Goal: Check status: Check status

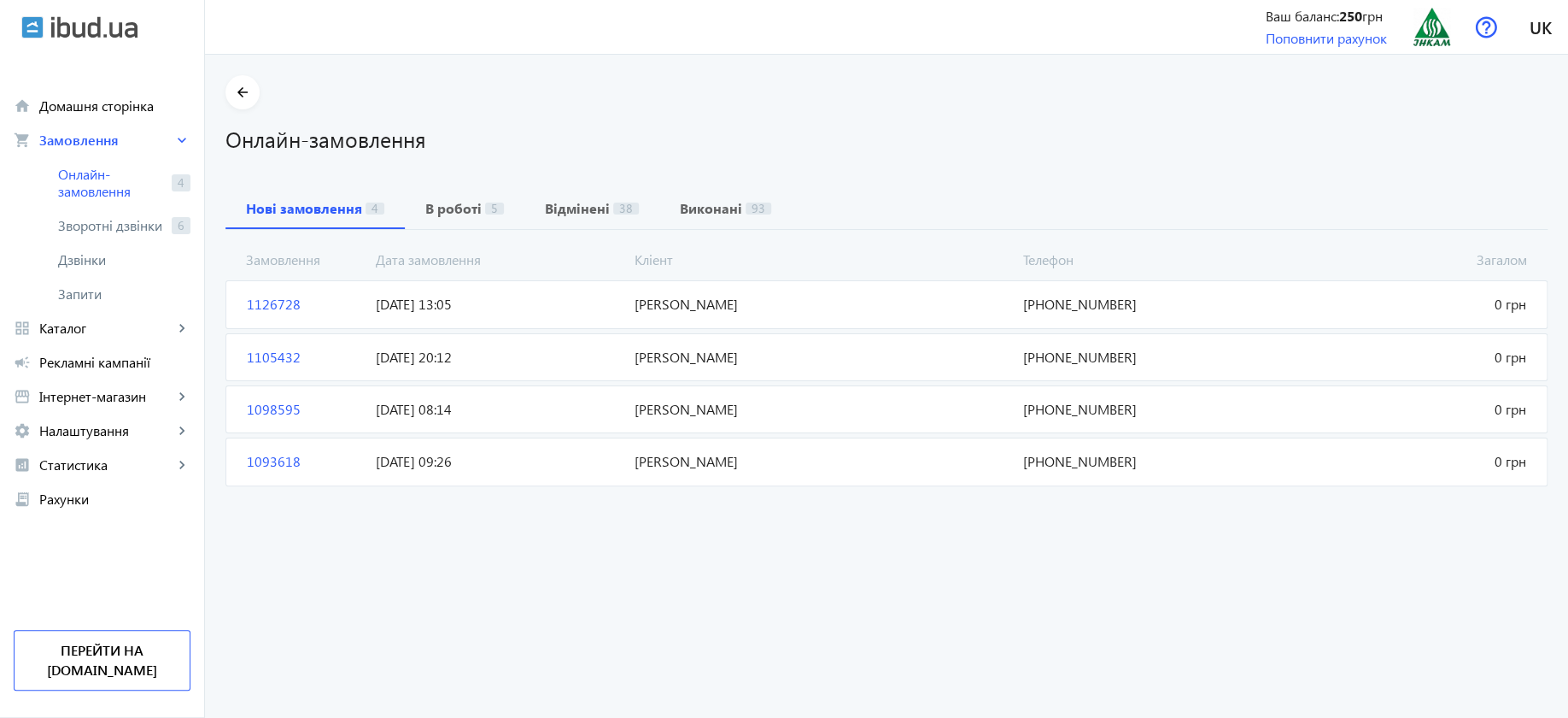
click at [424, 296] on span "[DATE] 13:05" at bounding box center [498, 304] width 259 height 18
click at [449, 206] on b "В роботі" at bounding box center [453, 208] width 56 height 14
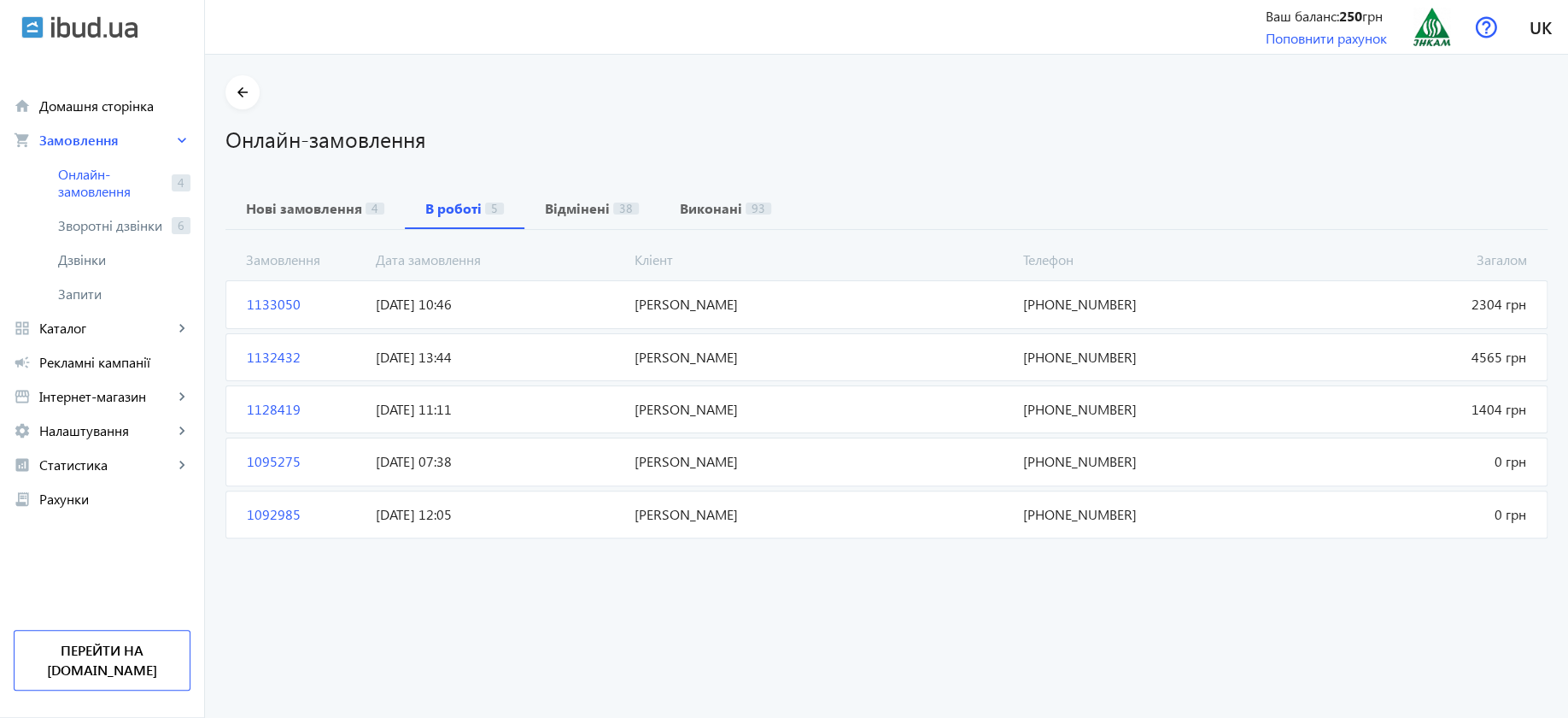
click at [413, 300] on span "[DATE] 10:46" at bounding box center [498, 304] width 259 height 18
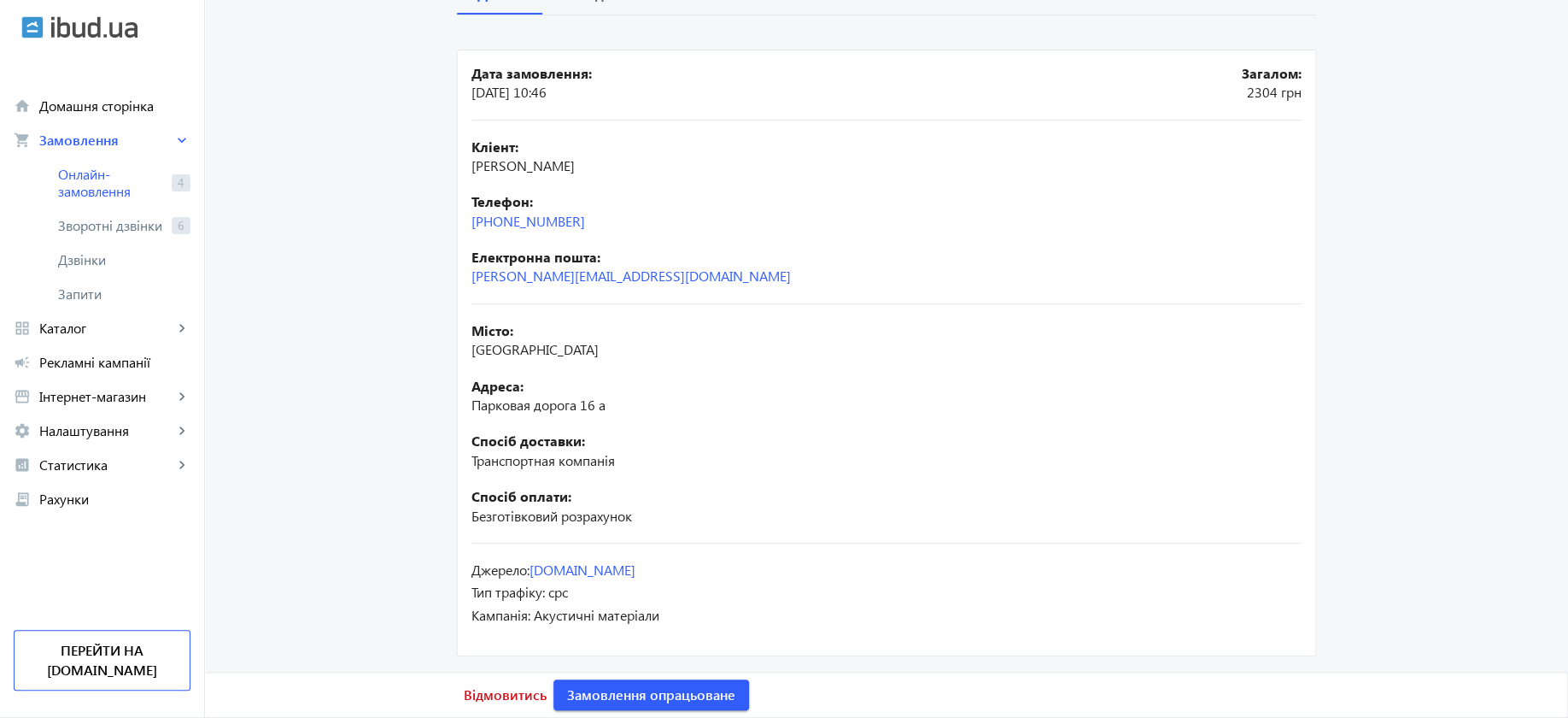
scroll to position [107, 0]
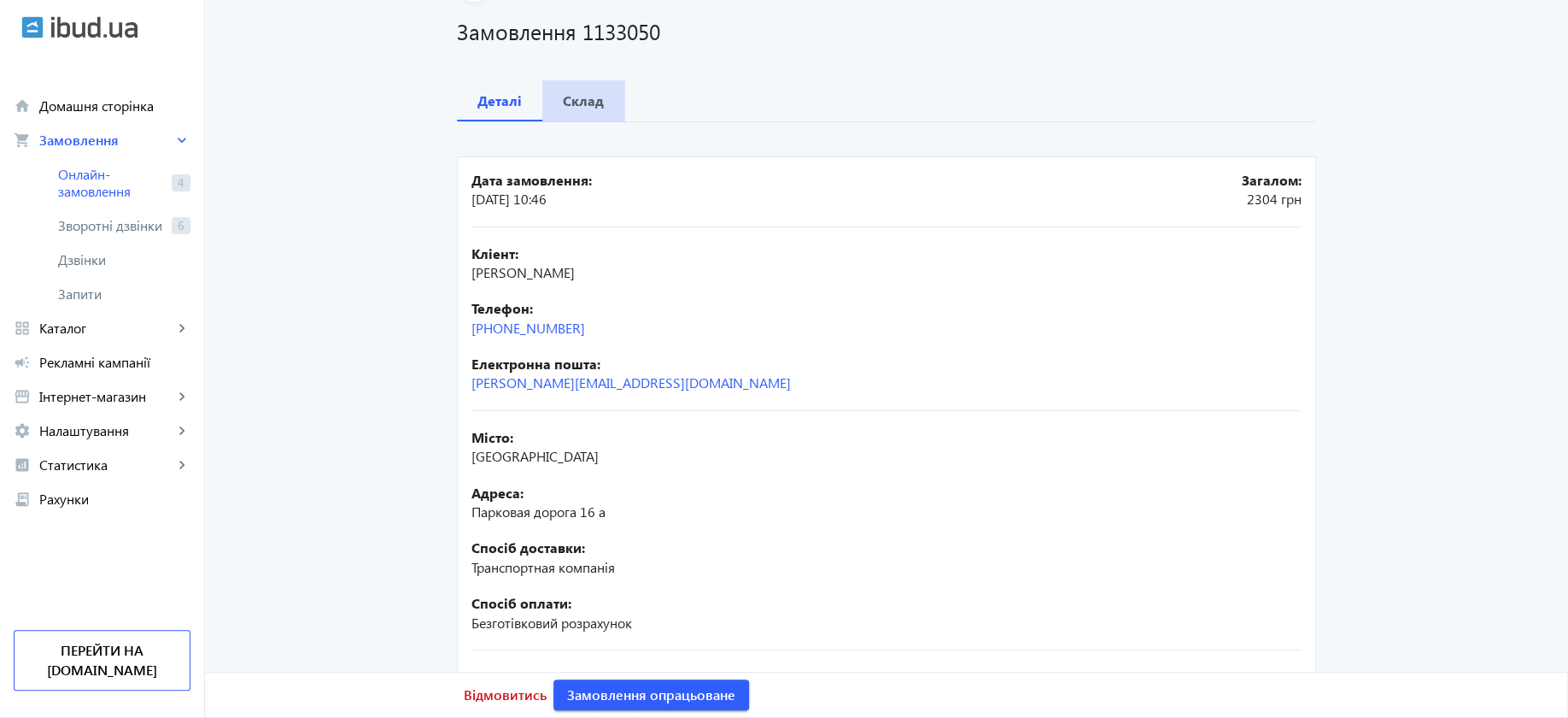
click at [579, 104] on b "Склад" at bounding box center [583, 100] width 41 height 14
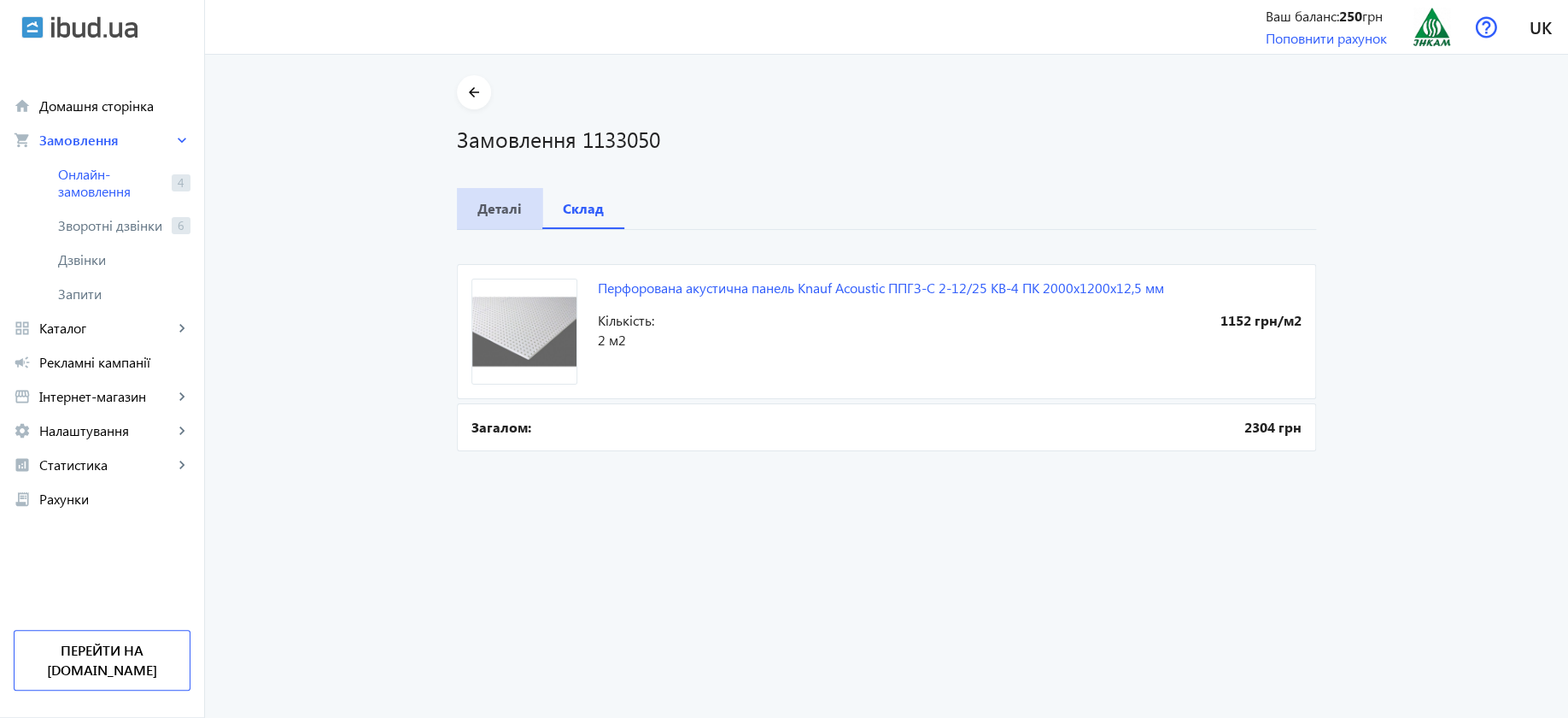
click at [496, 203] on b "Деталі" at bounding box center [499, 208] width 44 height 14
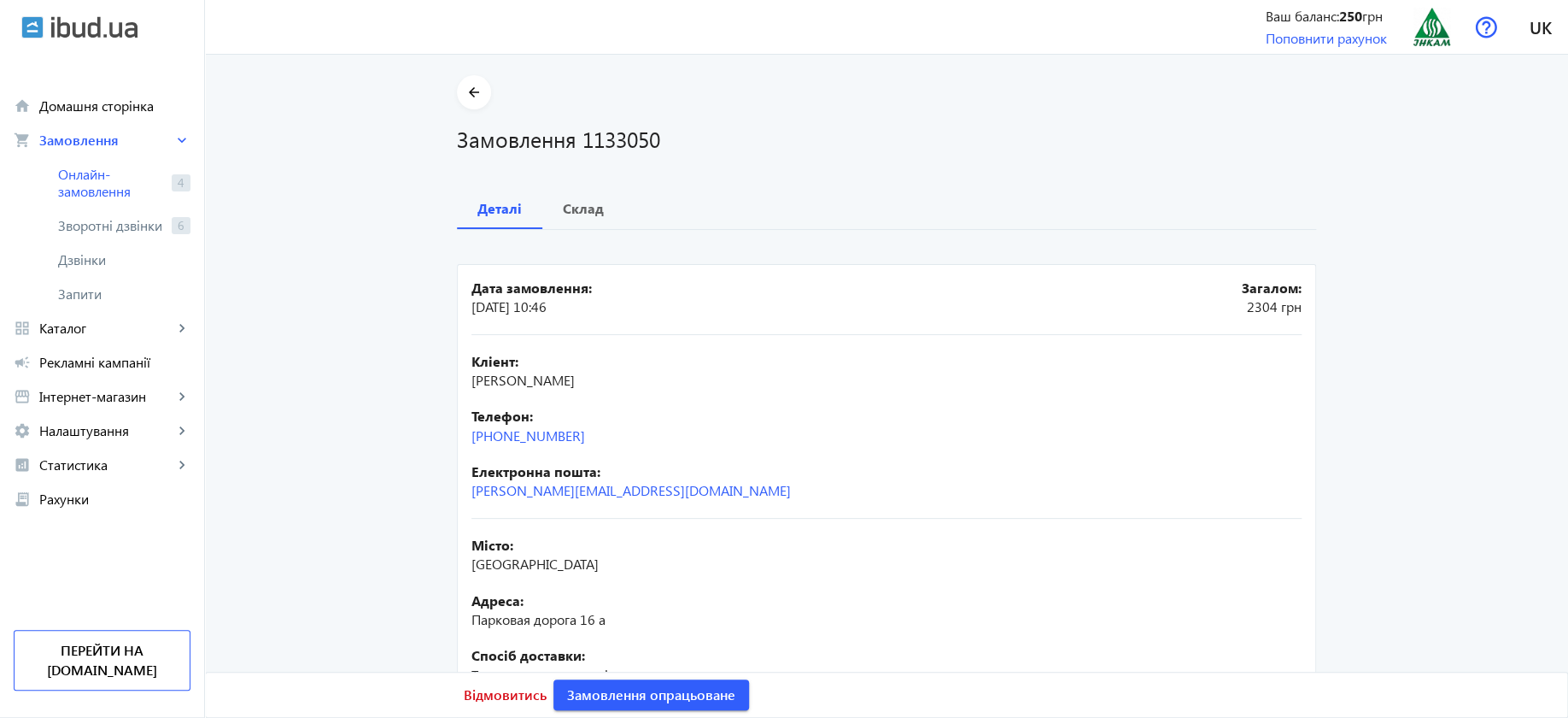
click at [1134, 462] on b "Електронна пошта:" at bounding box center [887, 471] width 830 height 18
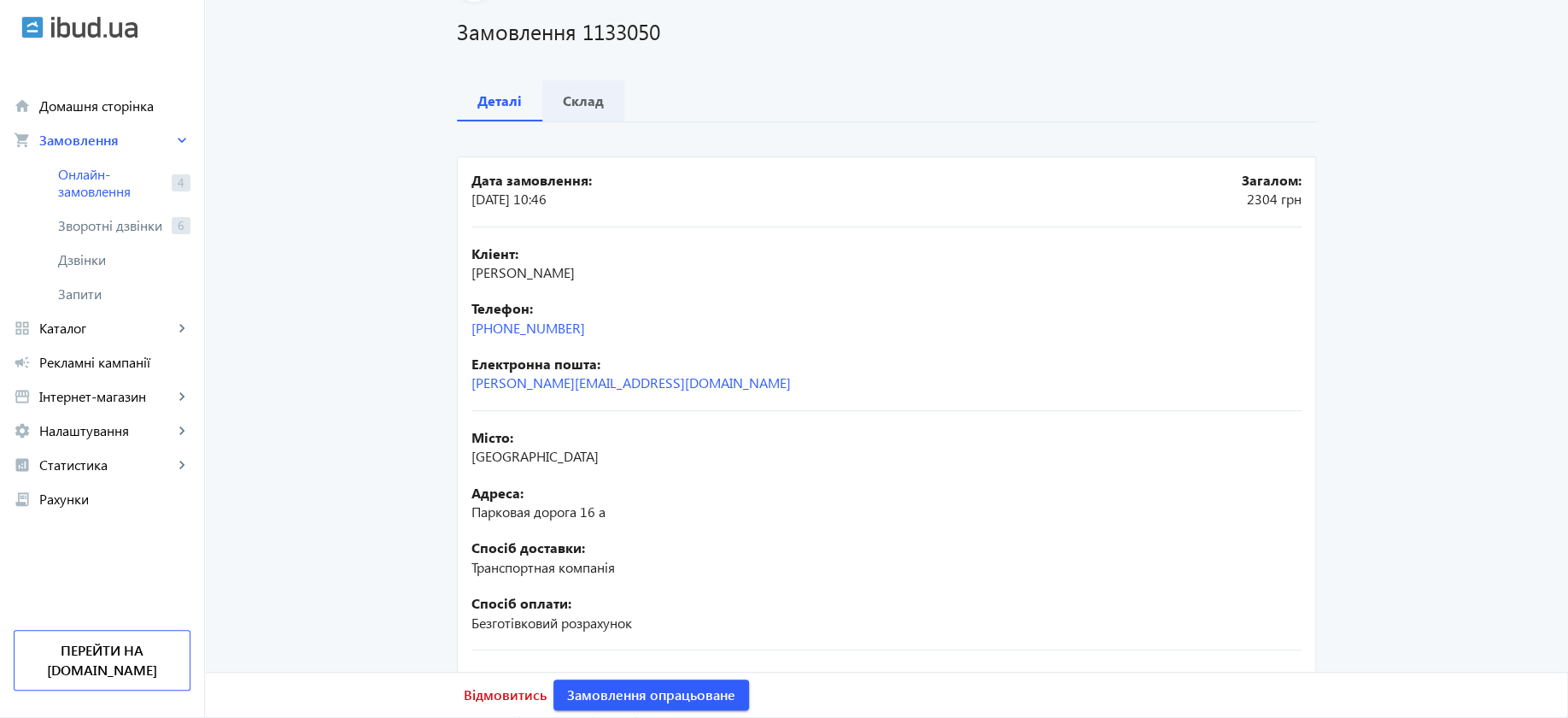
click at [575, 103] on b "Склад" at bounding box center [583, 100] width 41 height 14
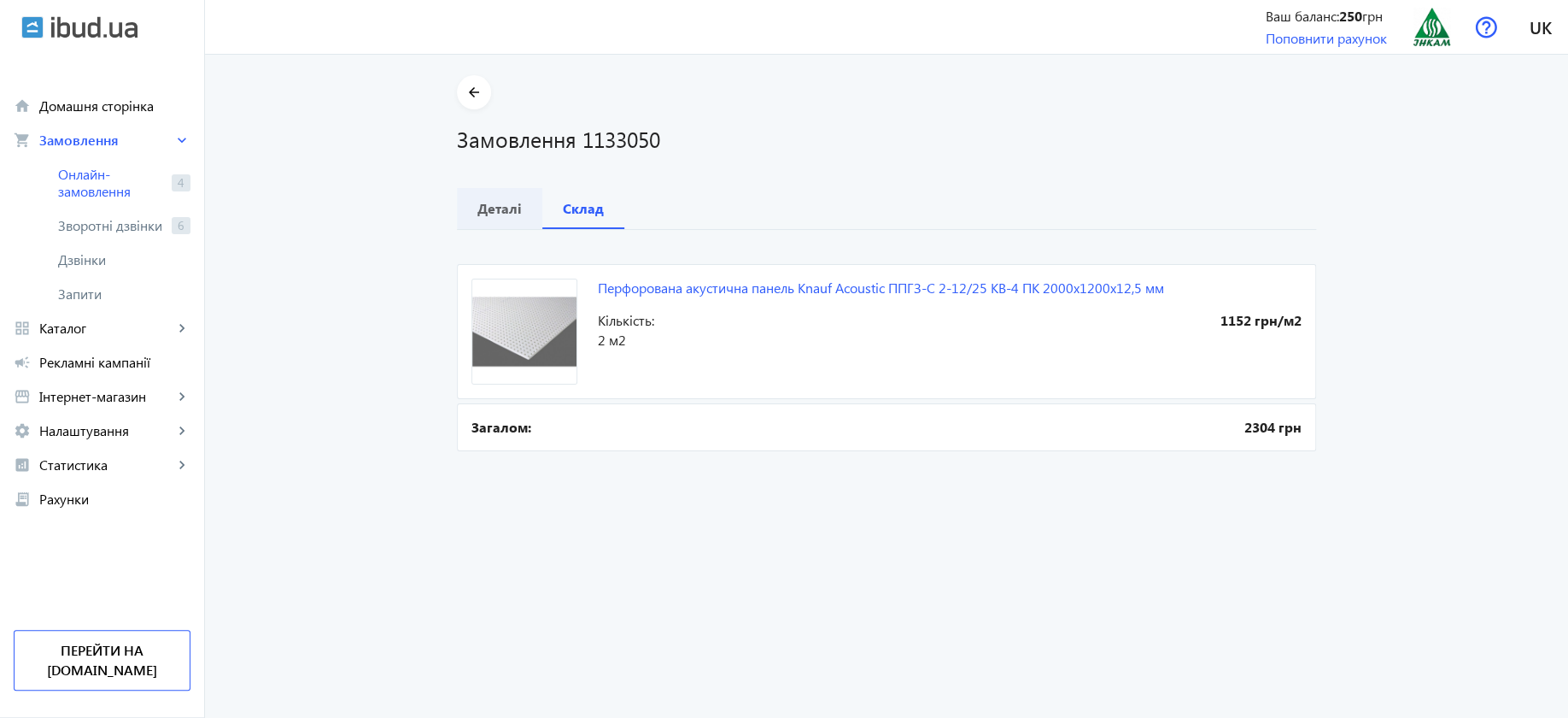
click at [507, 205] on b "Деталі" at bounding box center [499, 208] width 44 height 14
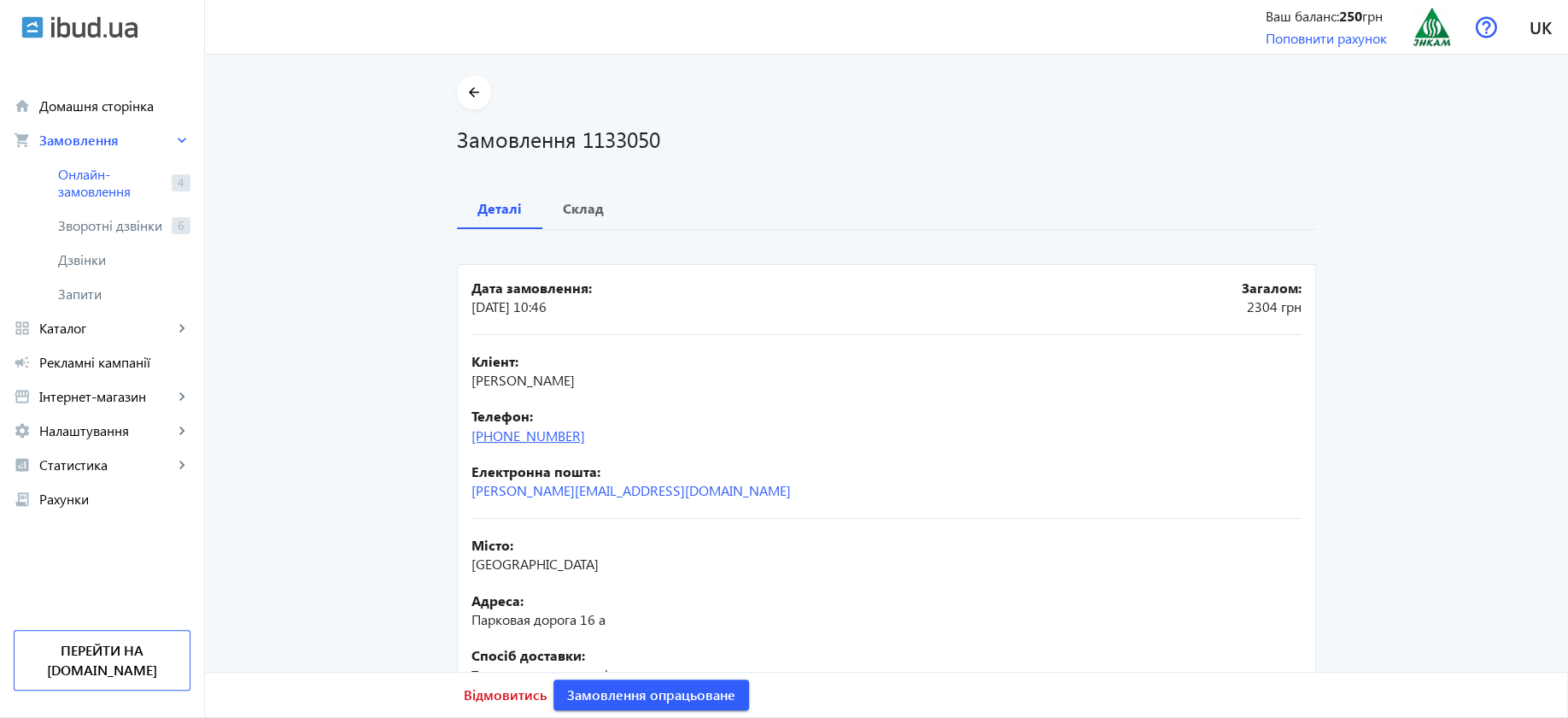
drag, startPoint x: 589, startPoint y: 432, endPoint x: 493, endPoint y: 438, distance: 96.2
click at [493, 438] on div "Телефон: [PHONE_NUMBER]" at bounding box center [887, 426] width 830 height 39
copy link "099)[PHONE_NUMBER]"
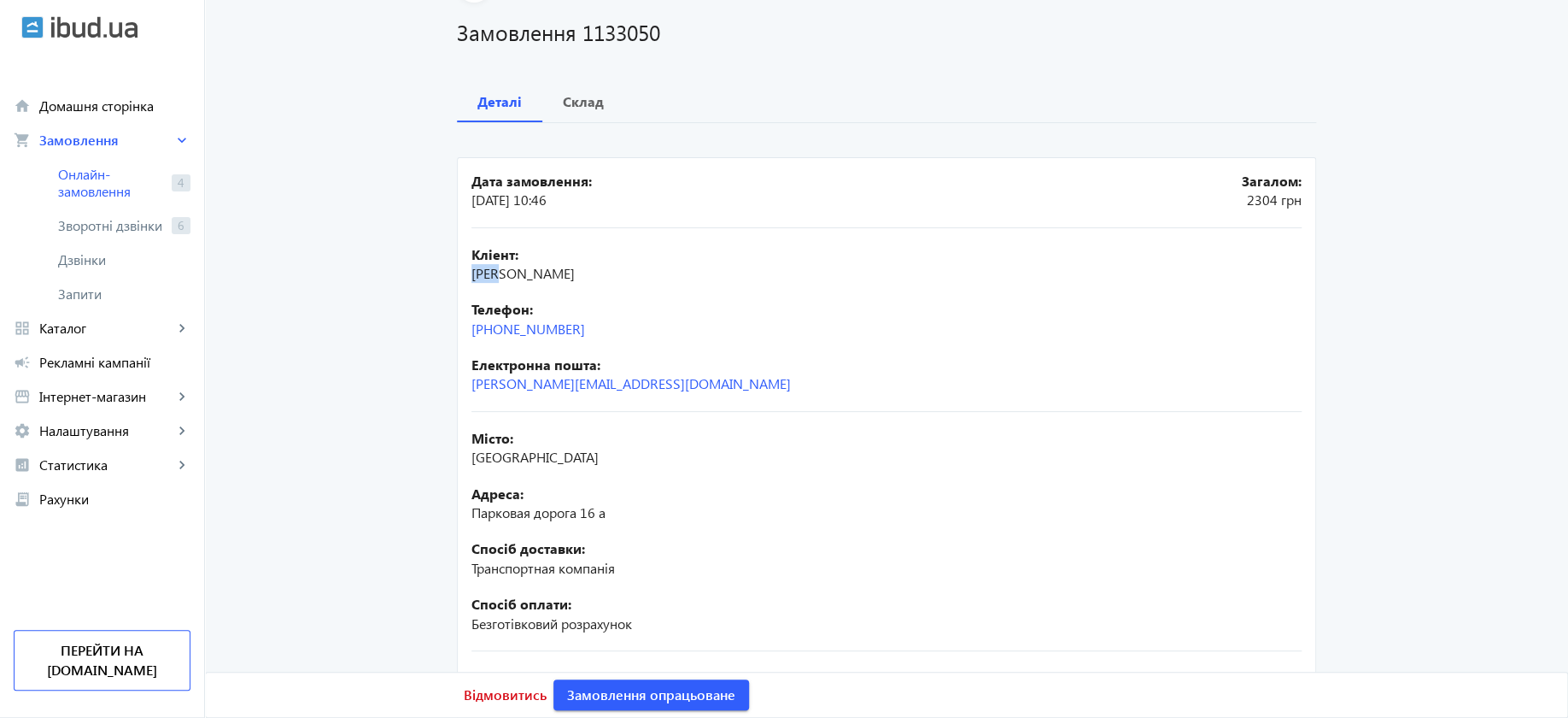
drag, startPoint x: 506, startPoint y: 269, endPoint x: 465, endPoint y: 271, distance: 41.0
click at [465, 271] on mat-card "Дата замовлення: [DATE] 10:46 Загалом: 2304 грн Кліент: [PERSON_NAME] Телефон: …" at bounding box center [887, 460] width 859 height 607
copy span "[PERSON_NAME]"
drag, startPoint x: 598, startPoint y: 510, endPoint x: 493, endPoint y: 523, distance: 105.8
click at [460, 522] on mat-card "Дата замовлення: [DATE] 10:46 Загалом: 2304 грн Кліент: [PERSON_NAME] Телефон: …" at bounding box center [887, 460] width 859 height 607
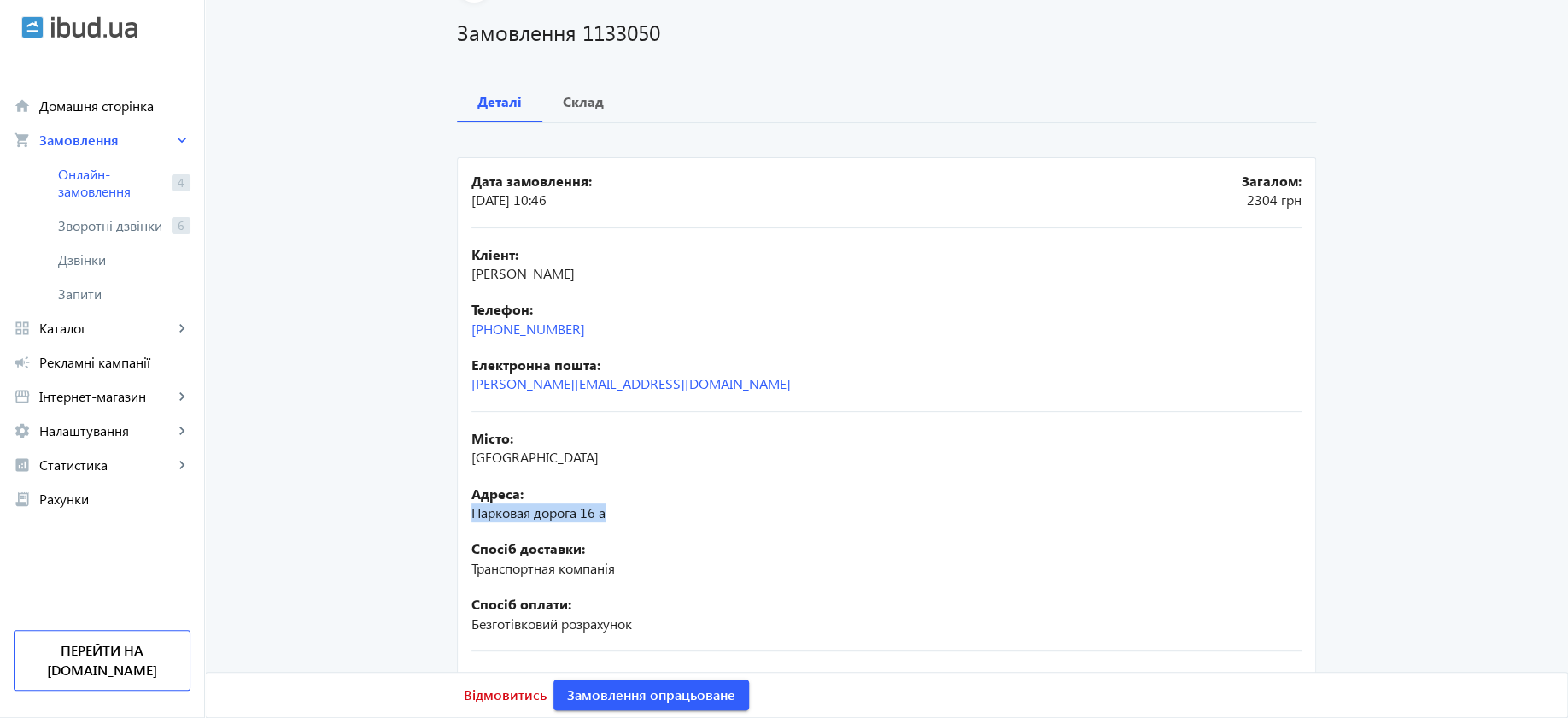
copy span "Парковая дорога 16 а"
drag, startPoint x: 498, startPoint y: 275, endPoint x: 442, endPoint y: 272, distance: 56.1
click at [442, 272] on div "arrow_back Замовлення 1133050 Деталі Склад Дата замовлення: [DATE] 10:46 Загало…" at bounding box center [886, 368] width 901 height 800
drag, startPoint x: 476, startPoint y: 271, endPoint x: 825, endPoint y: 266, distance: 349.0
click at [825, 267] on div "Кліент: [PERSON_NAME]" at bounding box center [887, 264] width 830 height 39
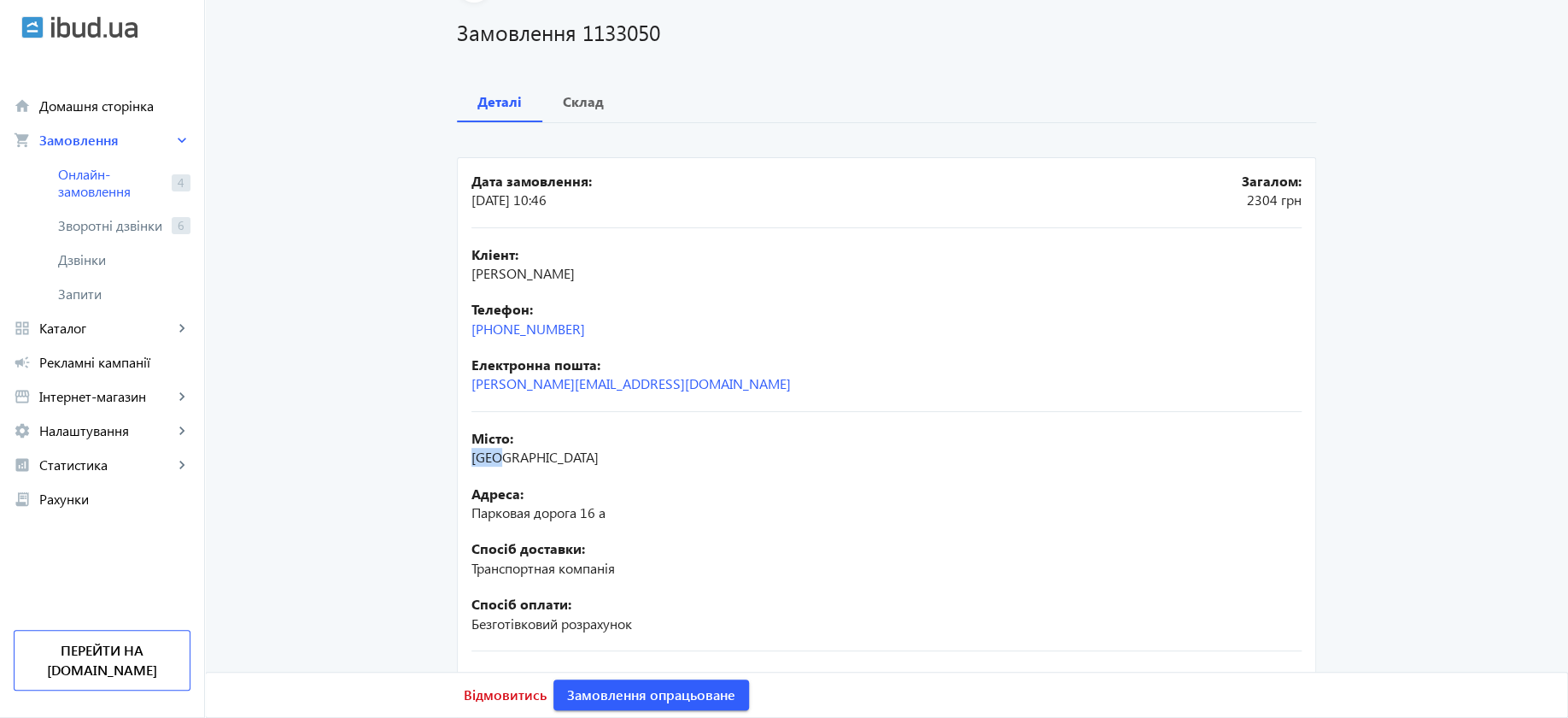
drag, startPoint x: 516, startPoint y: 463, endPoint x: 471, endPoint y: 457, distance: 45.4
click at [472, 460] on div "Місто: [GEOGRAPHIC_DATA]" at bounding box center [887, 448] width 830 height 39
copy span "[GEOGRAPHIC_DATA]"
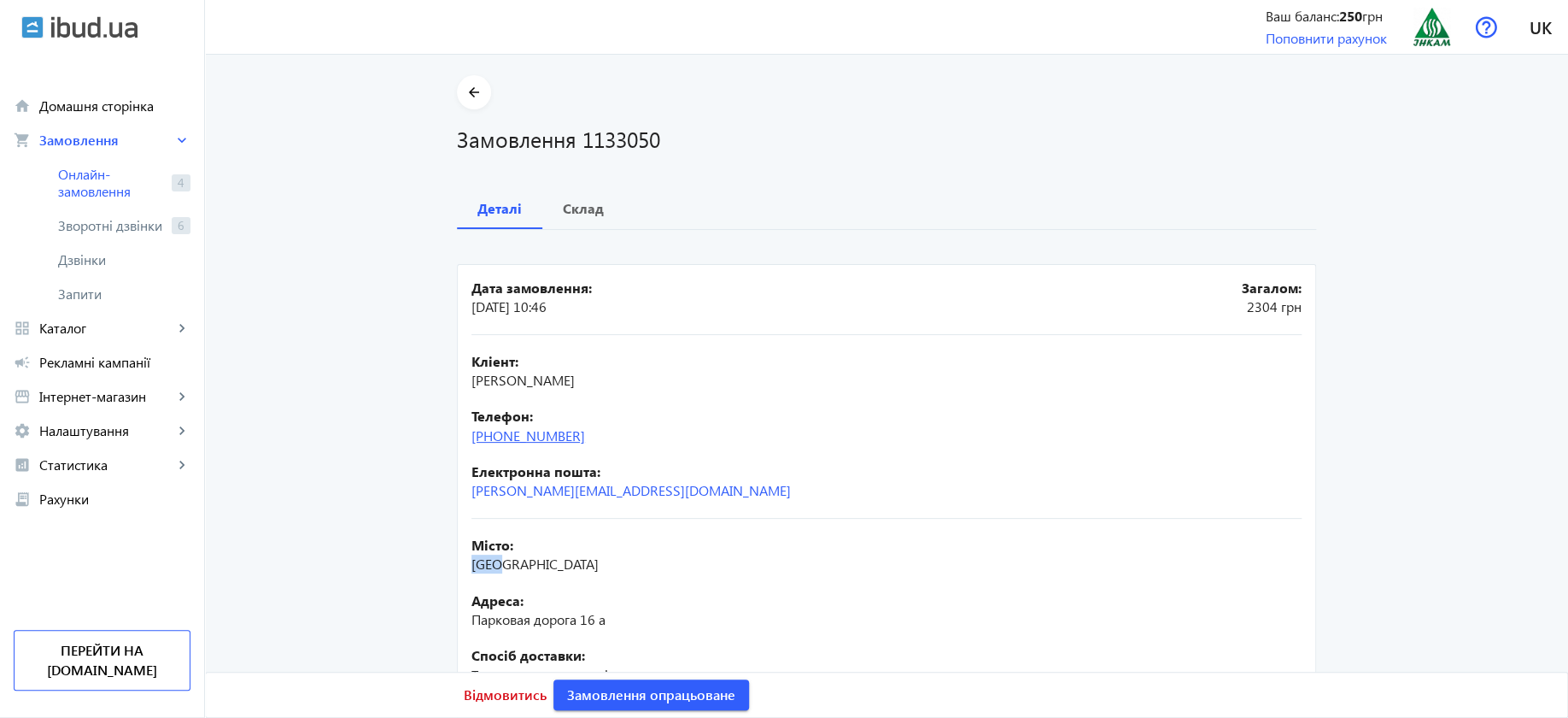
drag, startPoint x: 614, startPoint y: 434, endPoint x: 467, endPoint y: 440, distance: 147.1
click at [472, 440] on div "Телефон: [PHONE_NUMBER]" at bounding box center [887, 426] width 830 height 39
copy link "[PHONE_NUMBER]"
